Goal: Information Seeking & Learning: Learn about a topic

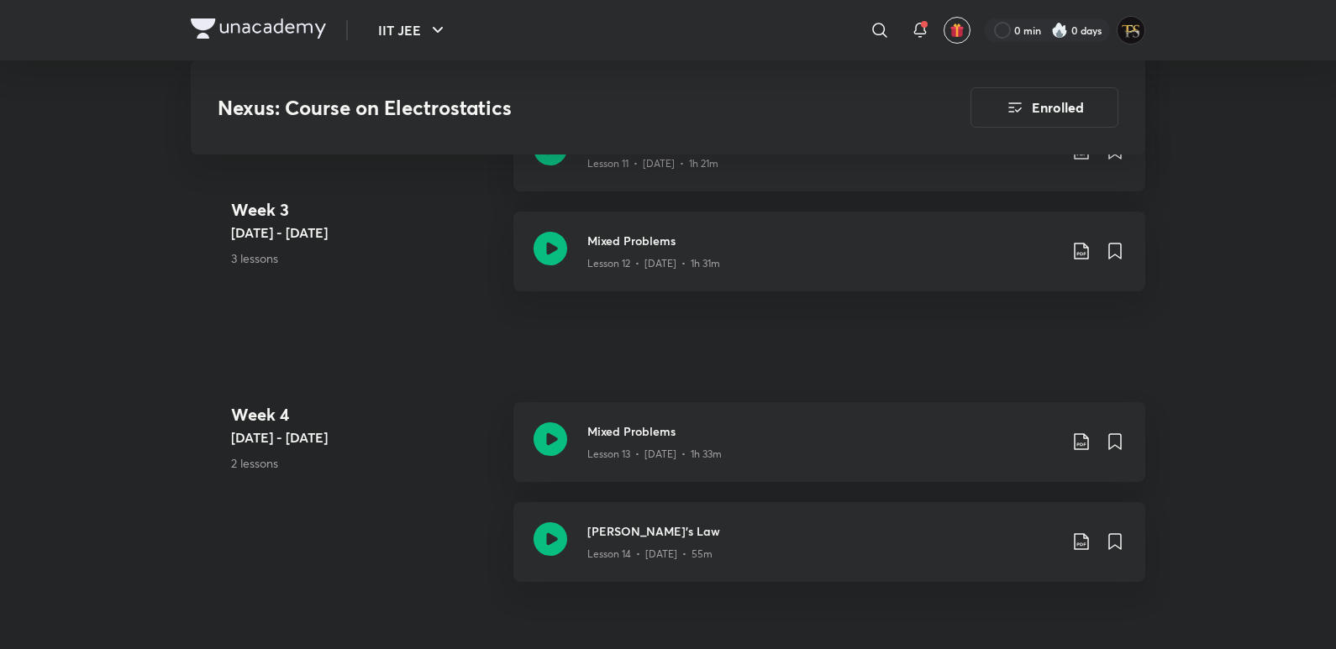
scroll to position [2285, 0]
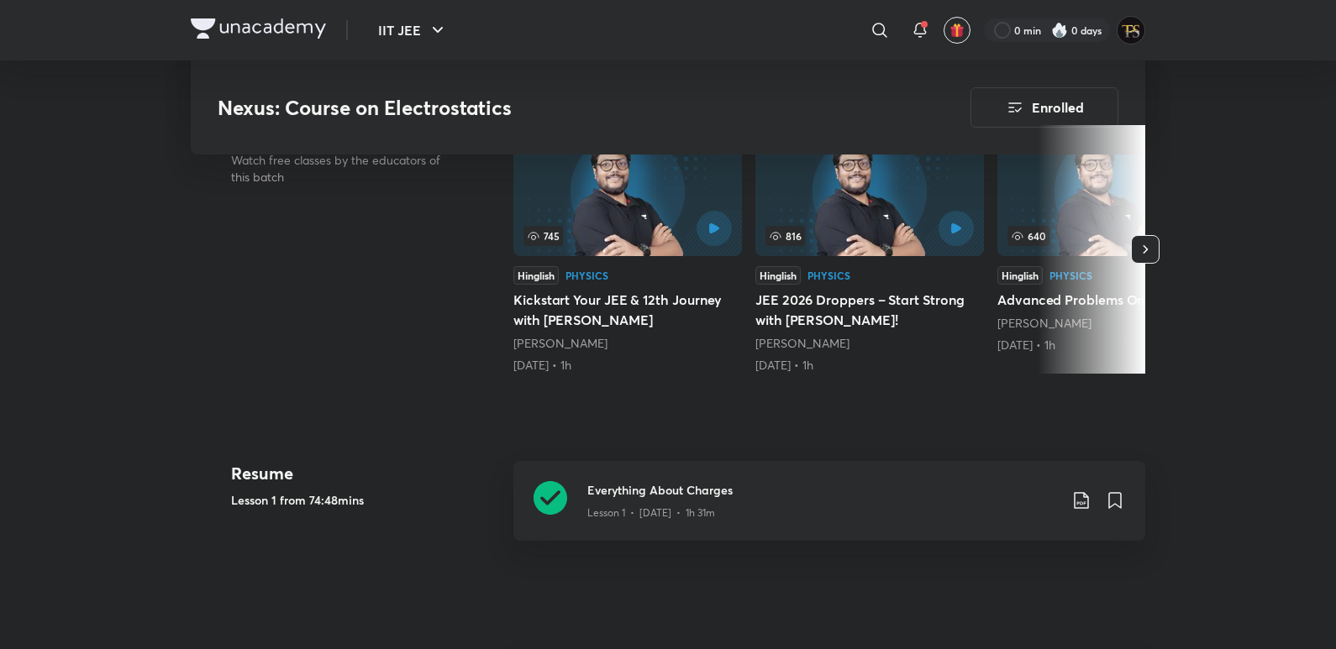
scroll to position [830, 0]
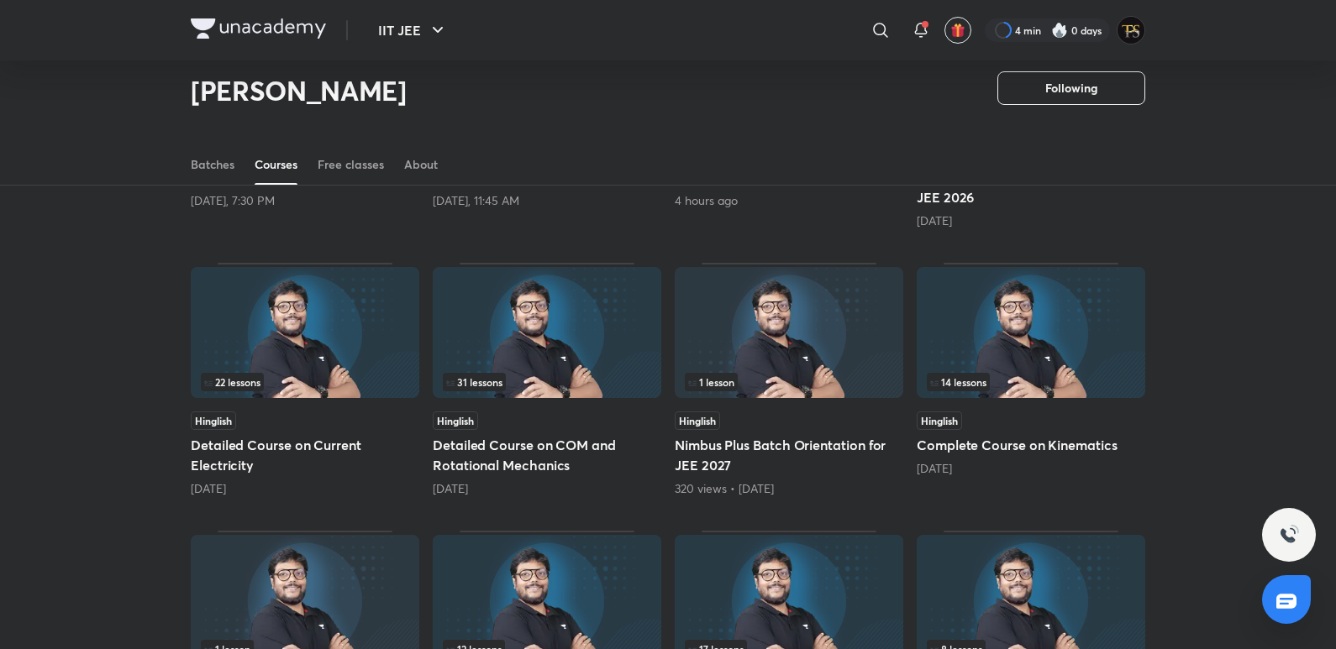
scroll to position [575, 0]
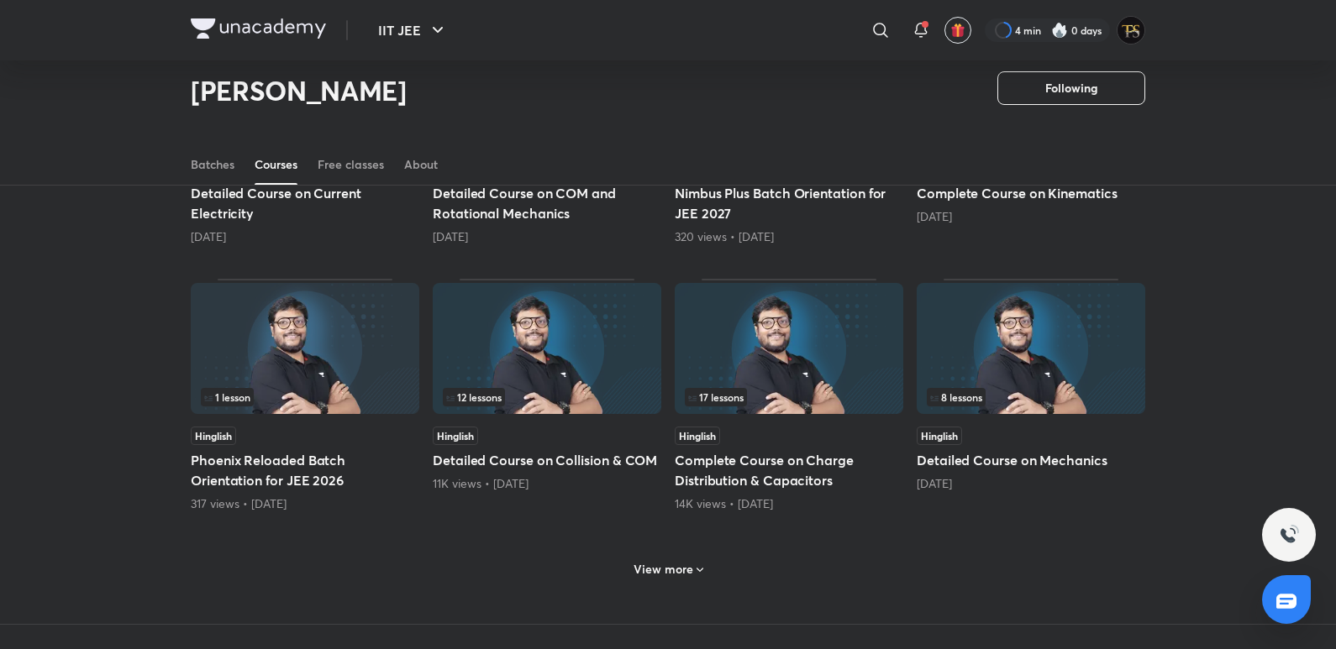
click at [685, 565] on h6 "View more" at bounding box center [663, 569] width 60 height 17
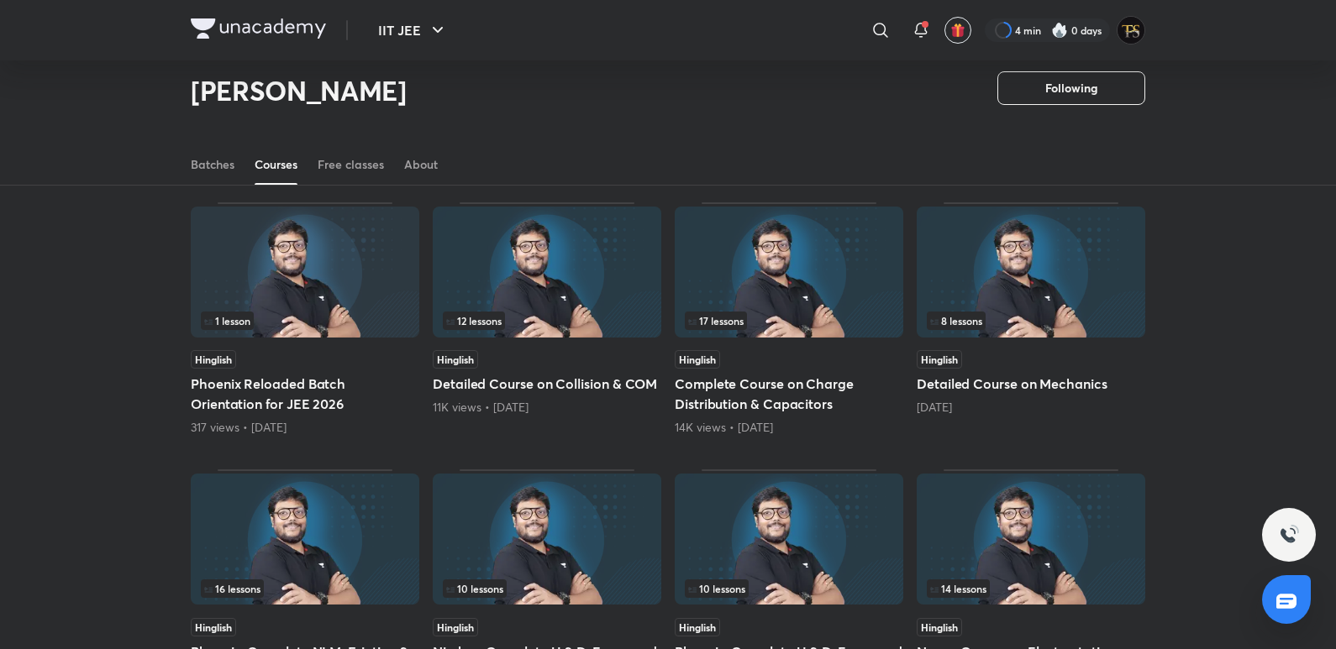
scroll to position [743, 0]
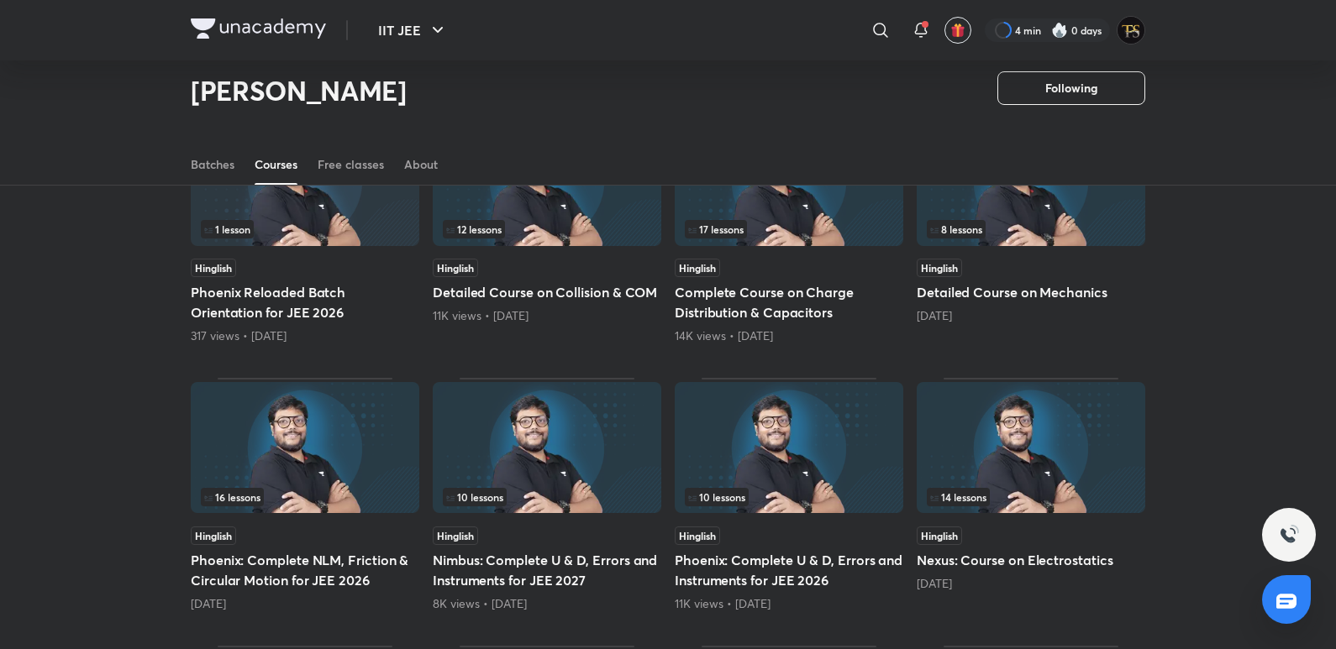
click at [790, 296] on h5 "Complete Course on Charge Distribution & Capacitors" at bounding box center [789, 302] width 228 height 40
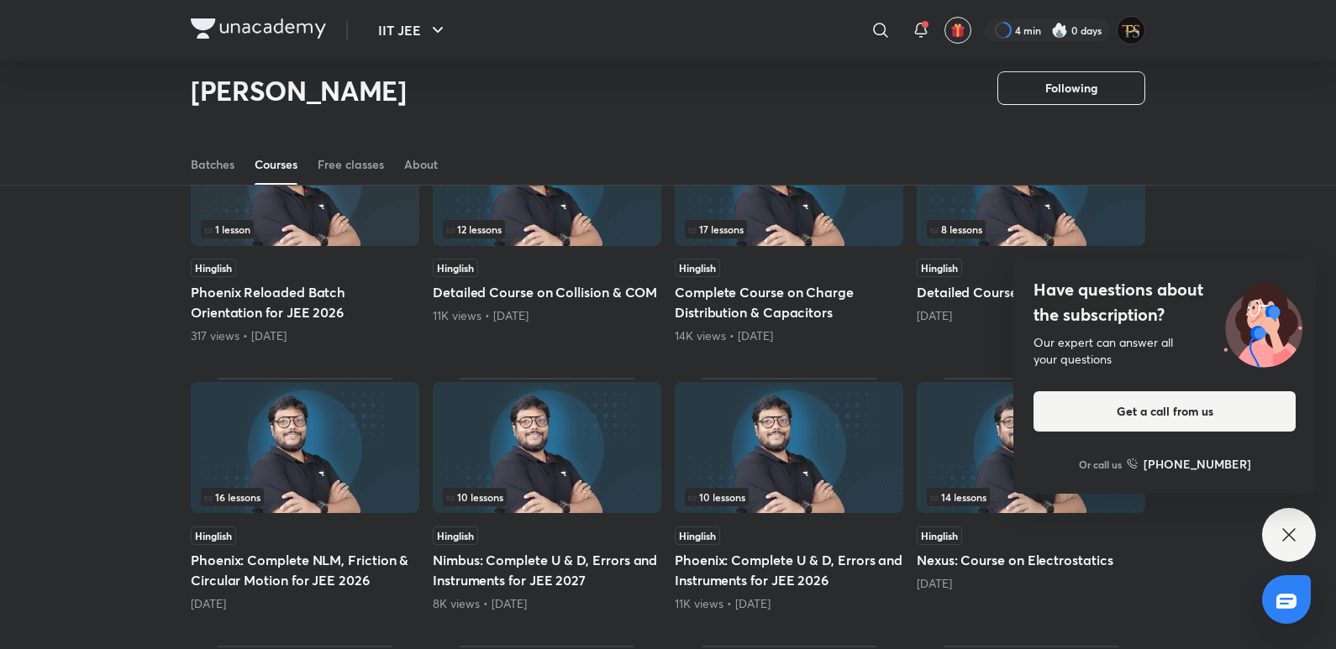
click at [1300, 538] on div "Have questions about the subscription? Our expert can answer all your questions…" at bounding box center [1289, 535] width 54 height 54
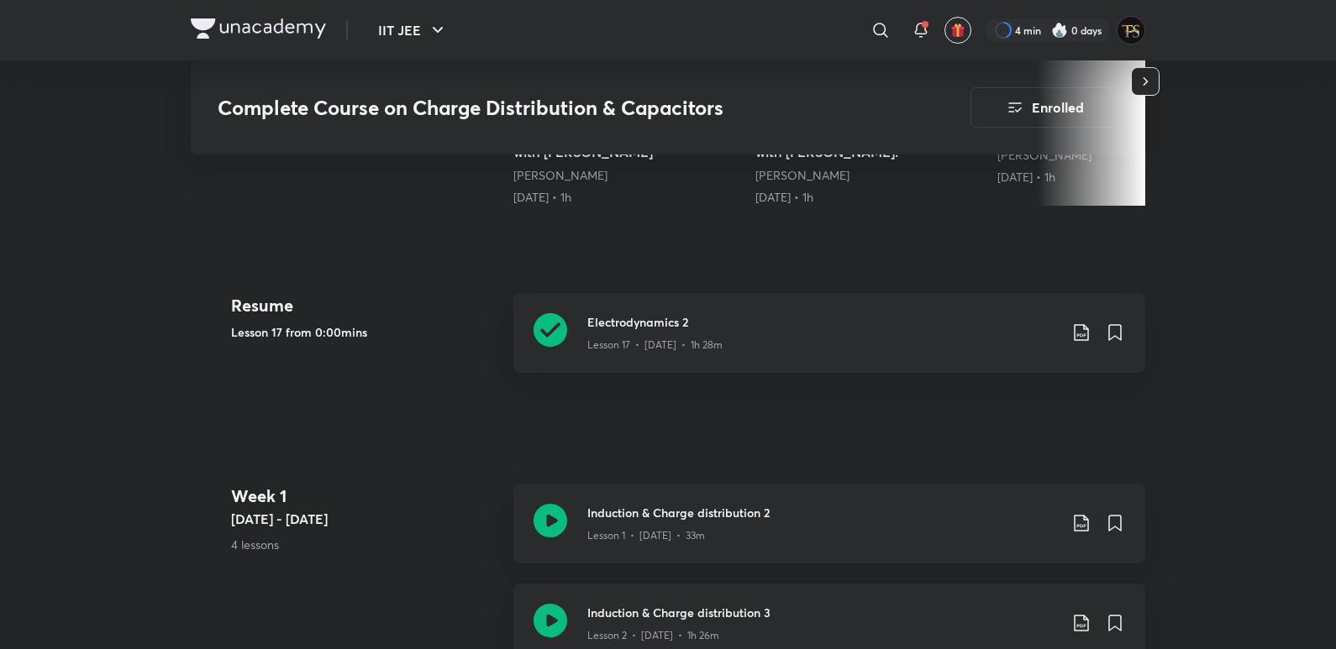
scroll to position [840, 0]
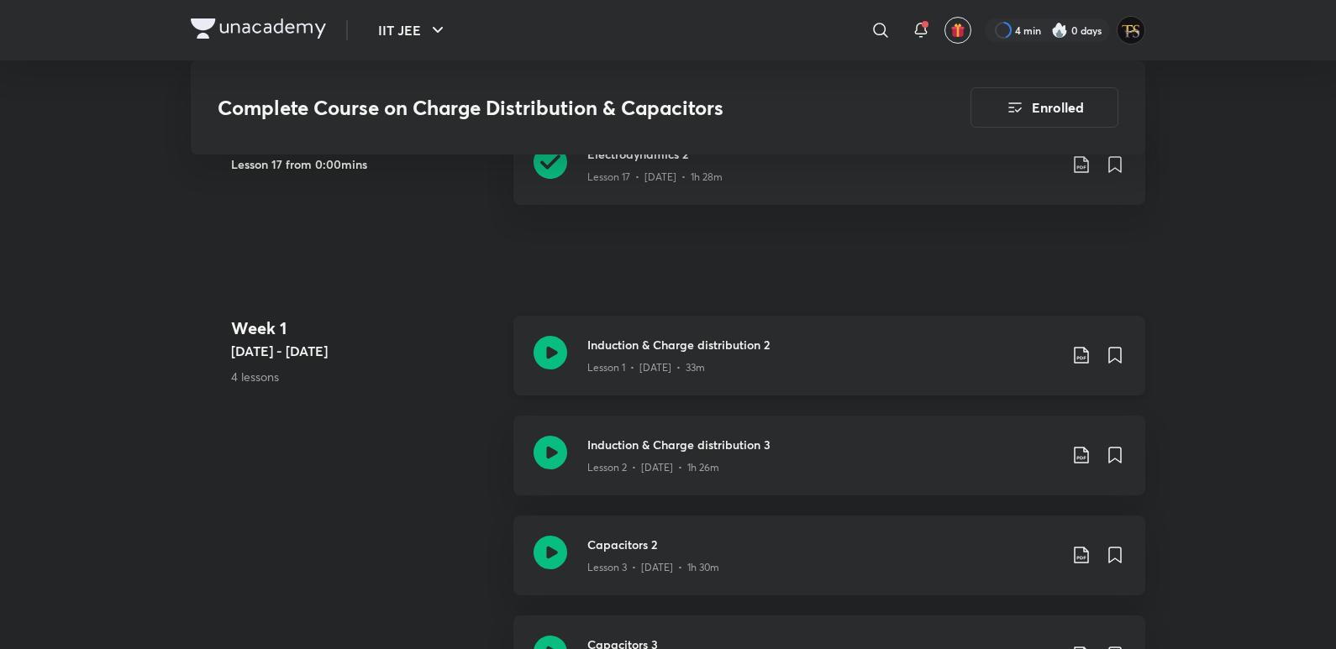
click at [630, 345] on h3 "Induction & Charge distribution 2" at bounding box center [822, 345] width 470 height 18
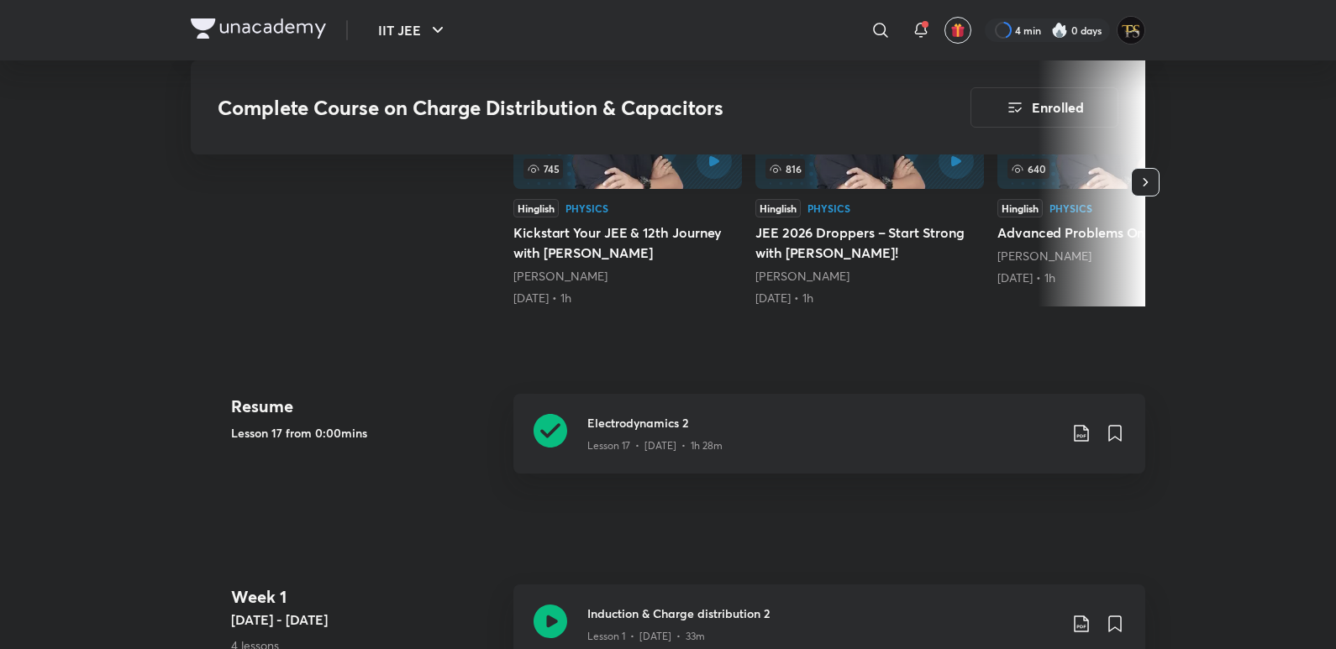
scroll to position [605, 0]
